Goal: Task Accomplishment & Management: Manage account settings

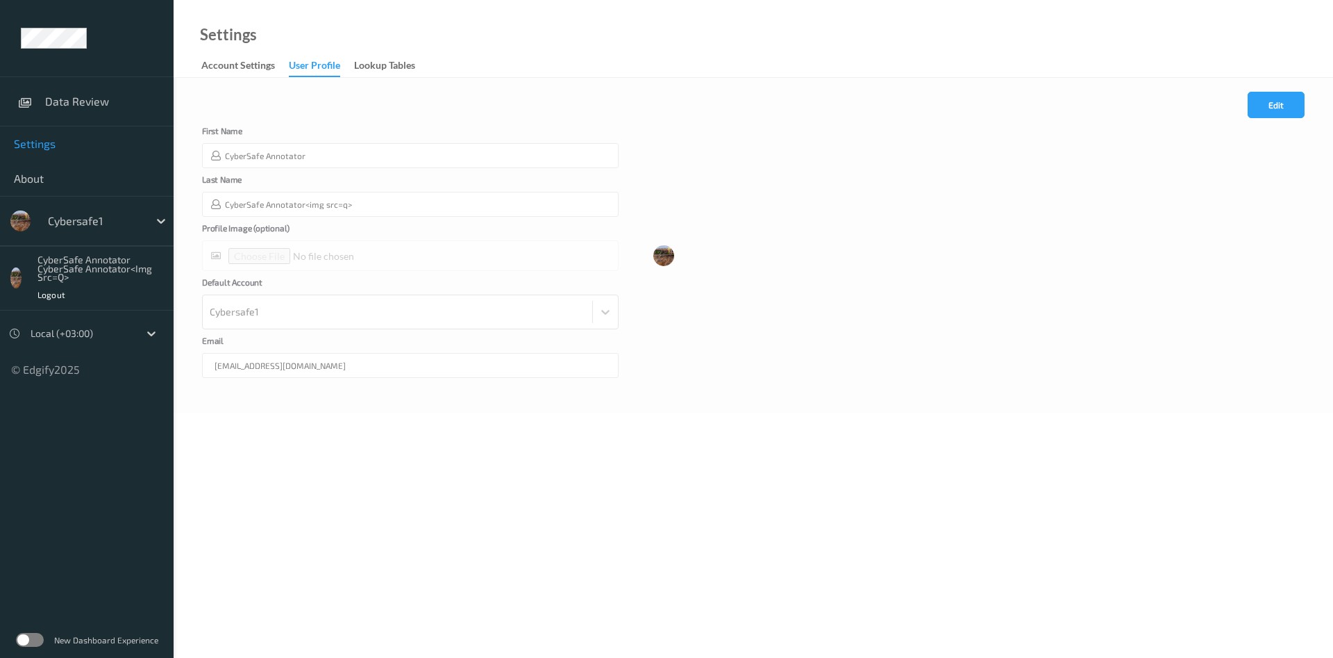
click at [12, 278] on div at bounding box center [15, 277] width 11 height 21
click at [61, 271] on div "CyberSafe Annotator CyberSafe Annotator<img src=q>" at bounding box center [102, 269] width 131 height 26
click at [111, 224] on div at bounding box center [95, 220] width 94 height 17
click at [17, 263] on div "CyberSafe Annotator CyberSafe Annotator<img src=q> Logout" at bounding box center [87, 278] width 174 height 65
click at [244, 62] on div "Account Settings" at bounding box center [238, 66] width 74 height 17
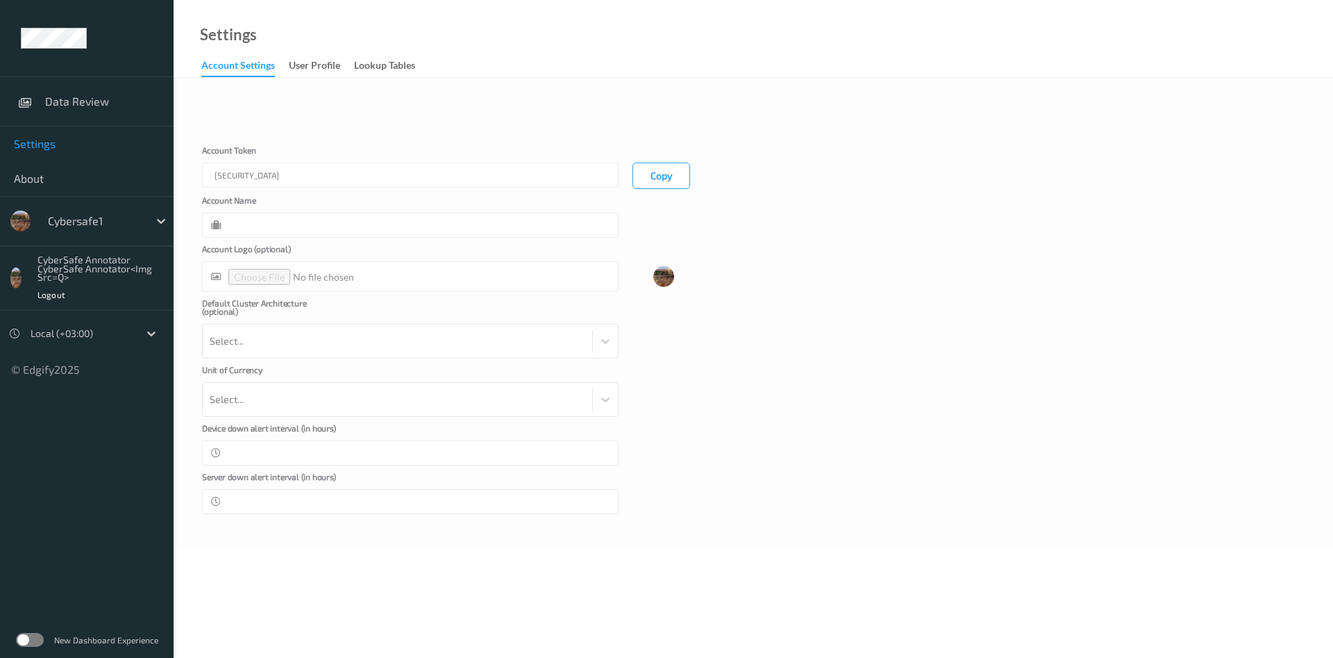
type input "Cybersafe1"
type input "**"
type input "*"
click at [246, 278] on div at bounding box center [410, 276] width 417 height 31
click at [325, 70] on div "User Profile" at bounding box center [314, 66] width 51 height 17
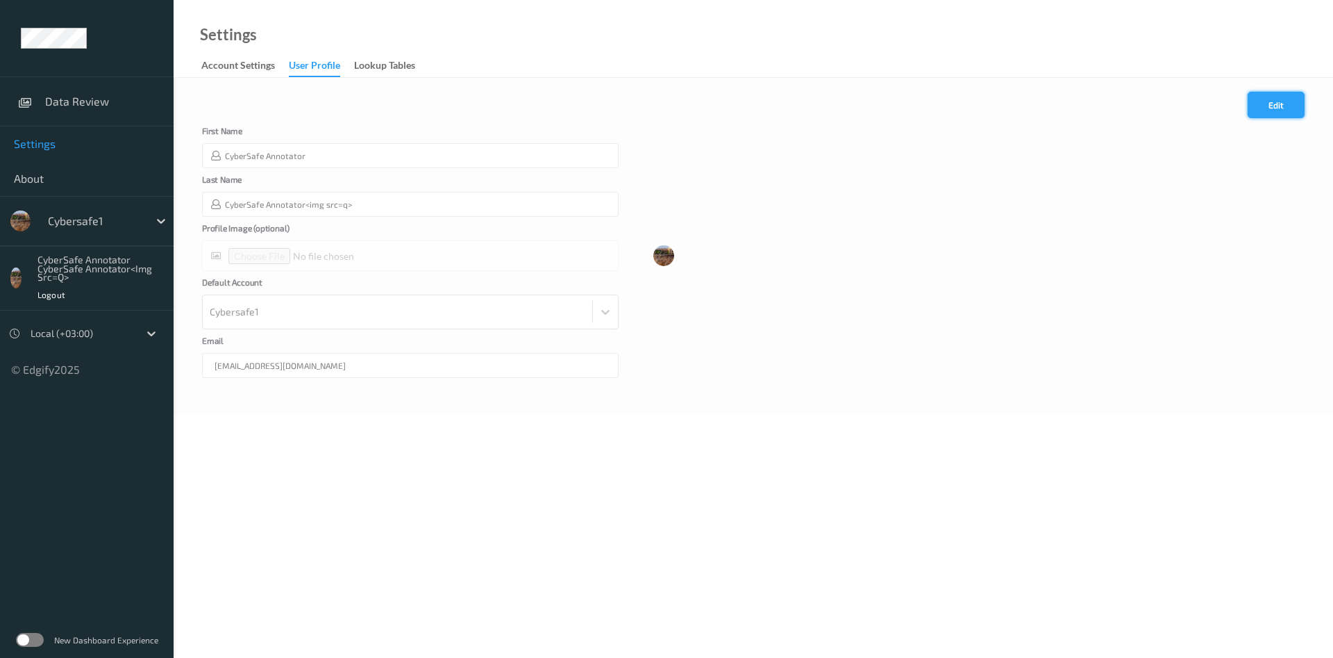
click at [1261, 106] on button "Edit" at bounding box center [1276, 105] width 57 height 26
click at [255, 258] on input "file" at bounding box center [410, 255] width 417 height 31
type input "**********"
click at [1279, 108] on button "Save" at bounding box center [1276, 105] width 57 height 26
click at [1276, 106] on button "Edit" at bounding box center [1276, 105] width 57 height 26
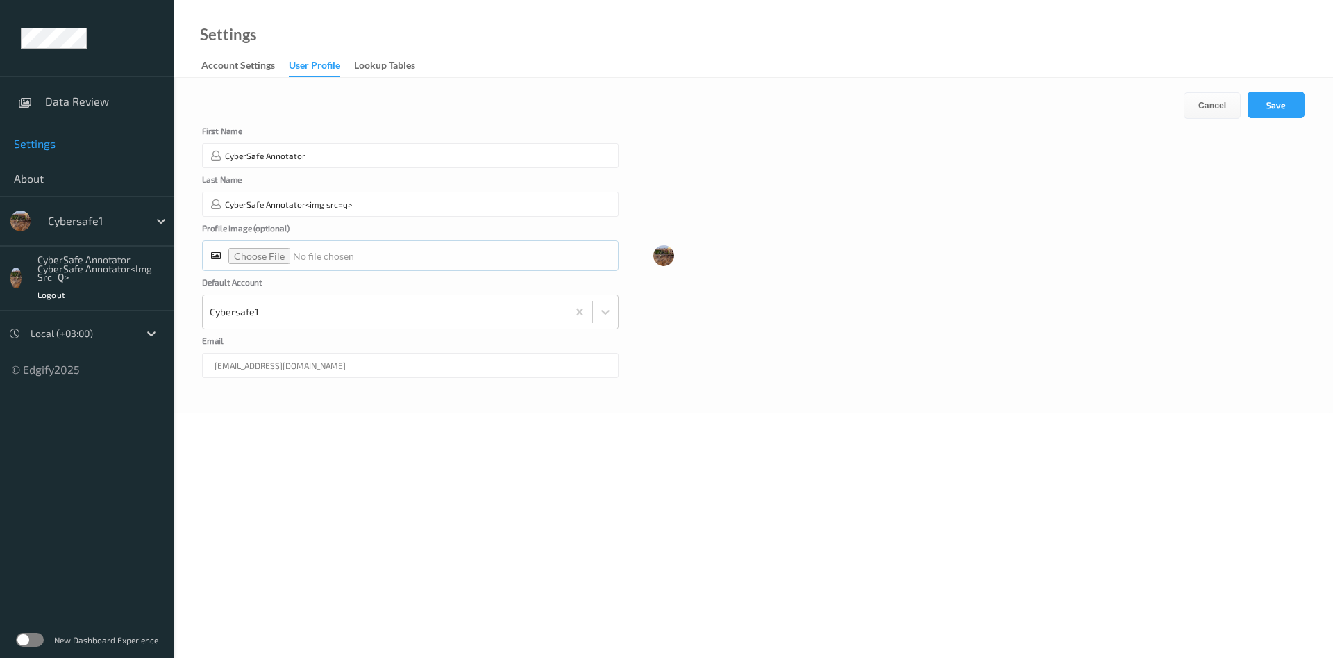
click at [258, 255] on input "file" at bounding box center [410, 255] width 417 height 31
type input "**********"
click at [1275, 107] on button "Save" at bounding box center [1276, 105] width 57 height 26
